Goal: Information Seeking & Learning: Learn about a topic

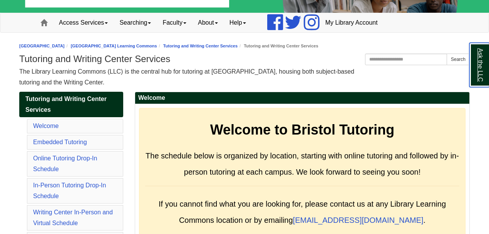
scroll to position [51, 0]
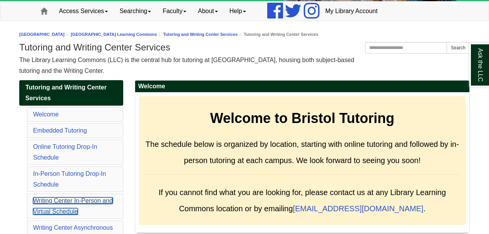
click at [98, 197] on link "Writing Center In-Person and Virtual Schedule" at bounding box center [73, 205] width 80 height 17
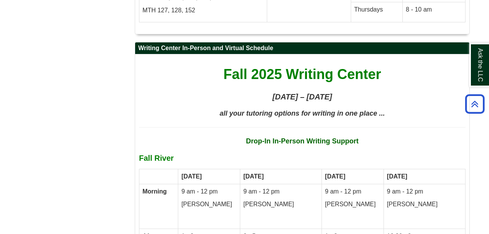
scroll to position [3919, 0]
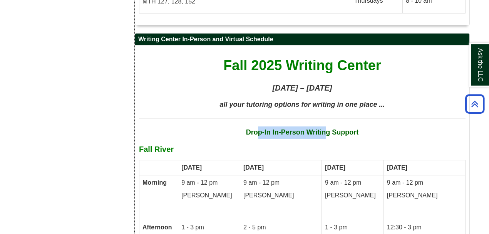
drag, startPoint x: 257, startPoint y: 73, endPoint x: 327, endPoint y: 75, distance: 69.3
click at [327, 128] on strong "Drop-In In-Person Writing Support" at bounding box center [302, 132] width 113 height 8
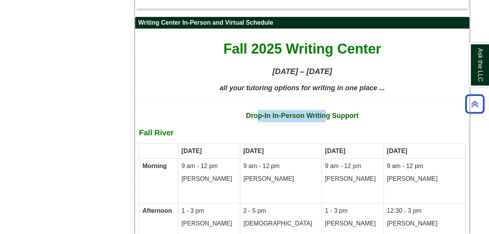
scroll to position [3945, 0]
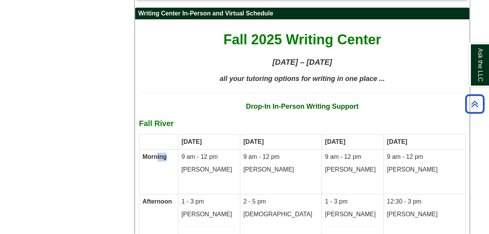
drag, startPoint x: 158, startPoint y: 98, endPoint x: 190, endPoint y: 98, distance: 31.9
click at [178, 149] on td "Morning" at bounding box center [158, 171] width 39 height 45
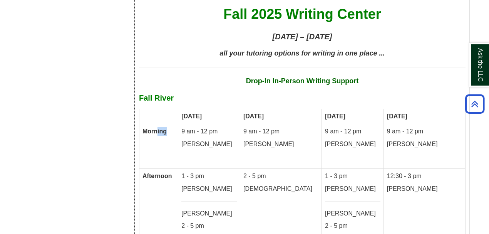
scroll to position [3996, 0]
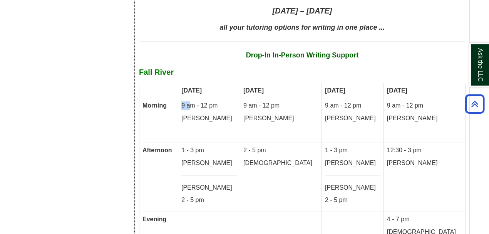
drag, startPoint x: 200, startPoint y: 46, endPoint x: 209, endPoint y: 46, distance: 9.2
click at [209, 101] on p "9 am - 12 pm" at bounding box center [208, 105] width 55 height 9
drag, startPoint x: 201, startPoint y: 91, endPoint x: 221, endPoint y: 89, distance: 20.1
click at [221, 146] on p "1 - 3 pm" at bounding box center [208, 150] width 55 height 9
drag, startPoint x: 202, startPoint y: 141, endPoint x: 224, endPoint y: 140, distance: 21.9
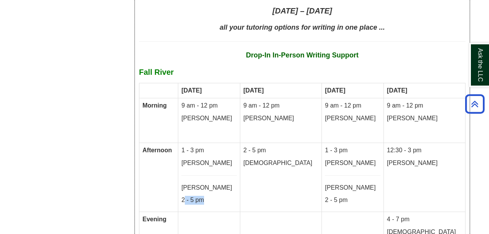
click at [224, 195] on p "2 - 5 pm" at bounding box center [208, 199] width 55 height 9
click at [237, 195] on p "2 - 5 pm" at bounding box center [208, 199] width 55 height 9
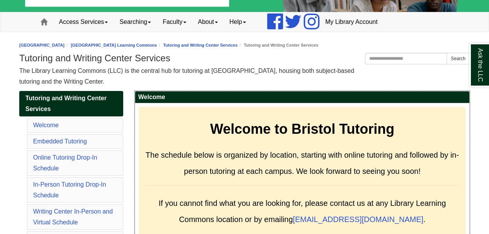
scroll to position [77, 0]
